Goal: Task Accomplishment & Management: Manage account settings

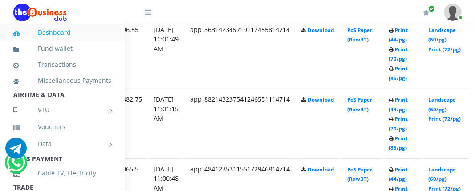
scroll to position [535, 149]
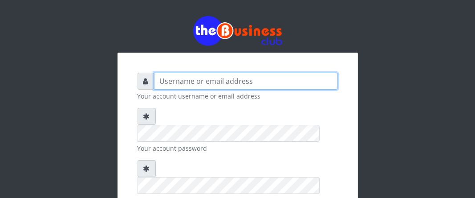
type input "Boboyen"
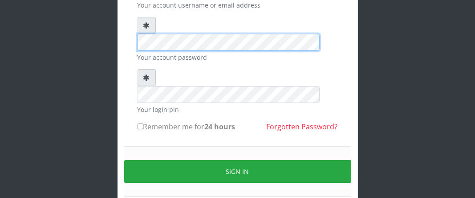
scroll to position [108, 0]
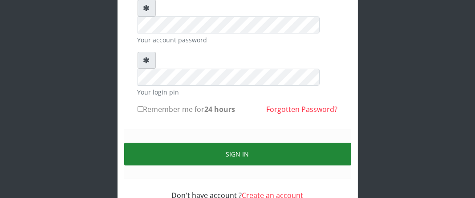
click at [227, 143] on button "Sign in" at bounding box center [237, 154] width 227 height 23
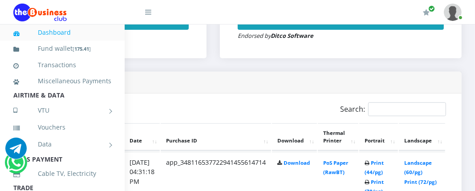
scroll to position [401, 179]
